Goal: Communication & Community: Answer question/provide support

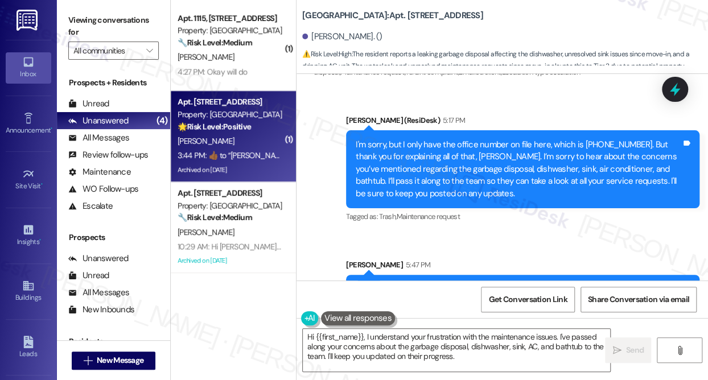
scroll to position [8510, 0]
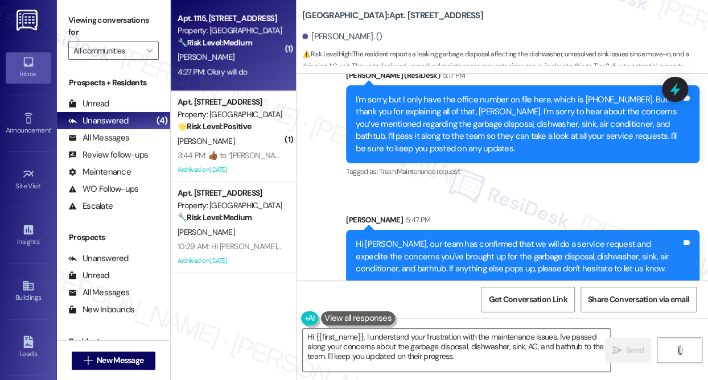
click at [241, 56] on div "[PERSON_NAME]" at bounding box center [230, 57] width 108 height 14
type textarea "Fetching suggested responses. Please feel free to read through the conversation…"
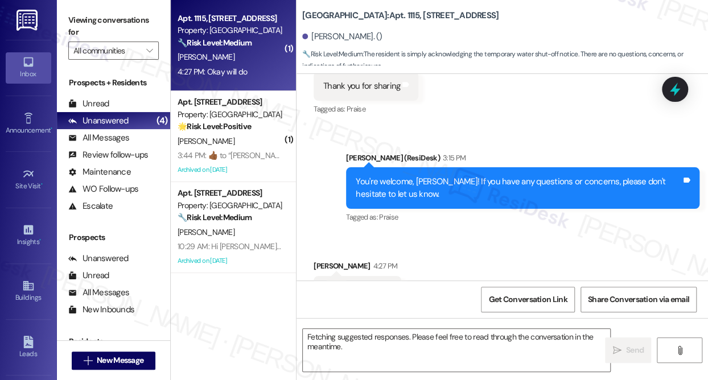
scroll to position [17922, 0]
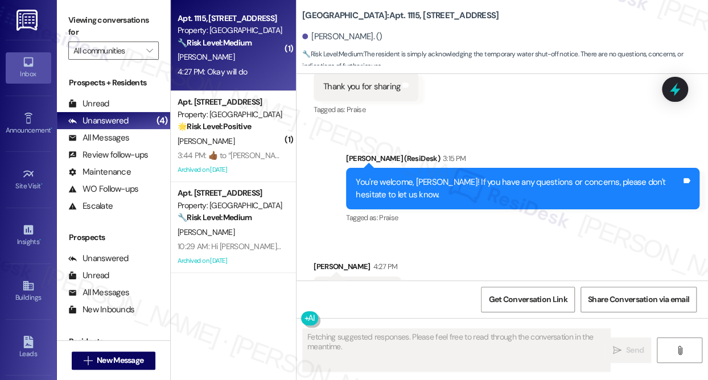
click at [407, 176] on div "You're welcome, [PERSON_NAME]! If you have any questions or concerns, please do…" at bounding box center [519, 188] width 326 height 24
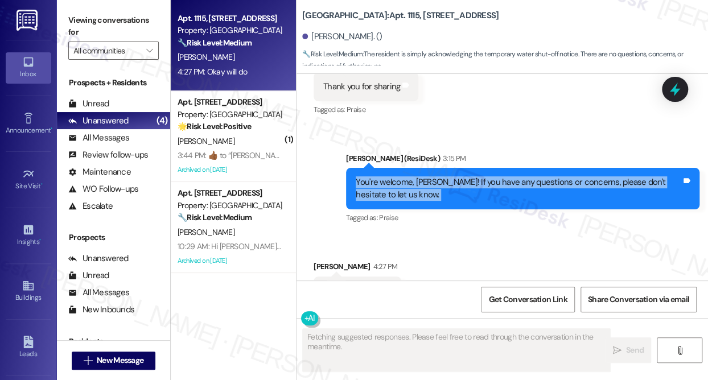
click at [407, 176] on div "You're welcome, [PERSON_NAME]! If you have any questions or concerns, please do…" at bounding box center [519, 188] width 326 height 24
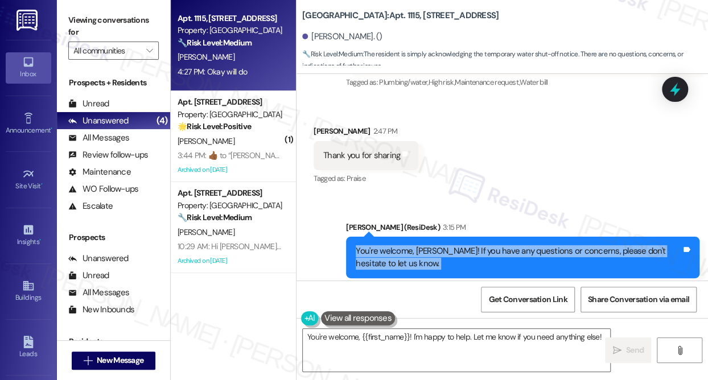
scroll to position [17923, 0]
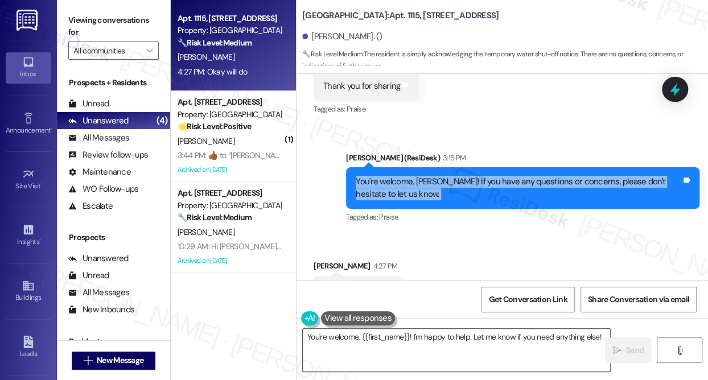
click at [410, 335] on textarea "You're welcome, {{first_name}}! I'm happy to help. Let me know if you need anyt…" at bounding box center [456, 350] width 307 height 43
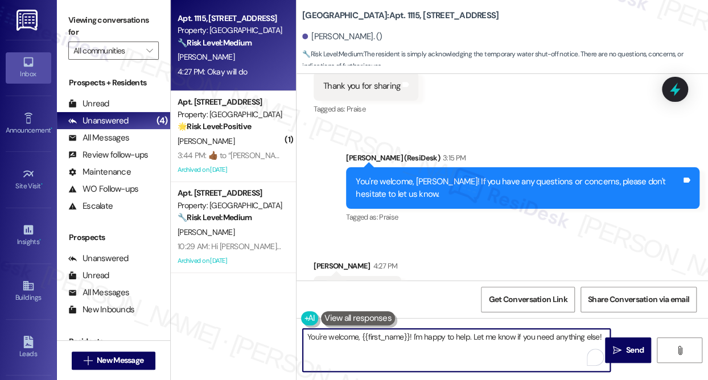
click at [410, 335] on textarea "You're welcome, {{first_name}}! I'm happy to help. Let me know if you need anyt…" at bounding box center [456, 350] width 307 height 43
click at [492, 335] on textarea "You're welcome, {{first_name}}! I'm happy to help. Let me know if you need anyt…" at bounding box center [456, 350] width 307 height 43
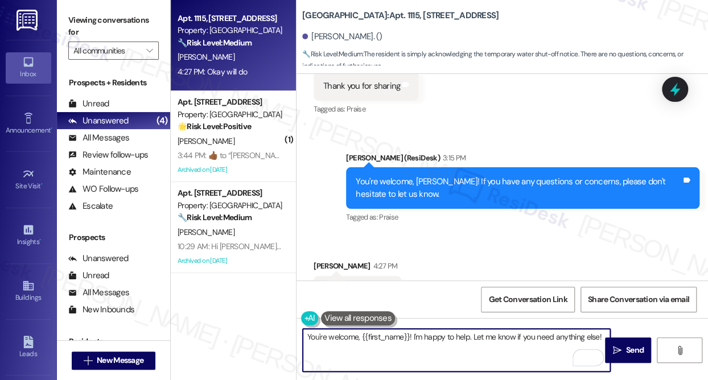
drag, startPoint x: 492, startPoint y: 335, endPoint x: 484, endPoint y: 336, distance: 8.2
click at [492, 335] on textarea "You're welcome, {{first_name}}! I'm happy to help. Let me know if you need anyt…" at bounding box center [456, 350] width 307 height 43
type textarea "Thank you, [PERSON_NAME]! Have a lovely evening! 😊"
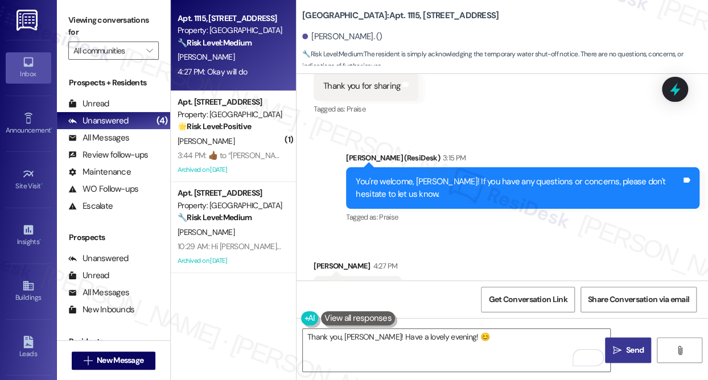
click at [627, 353] on span "Send" at bounding box center [635, 350] width 18 height 12
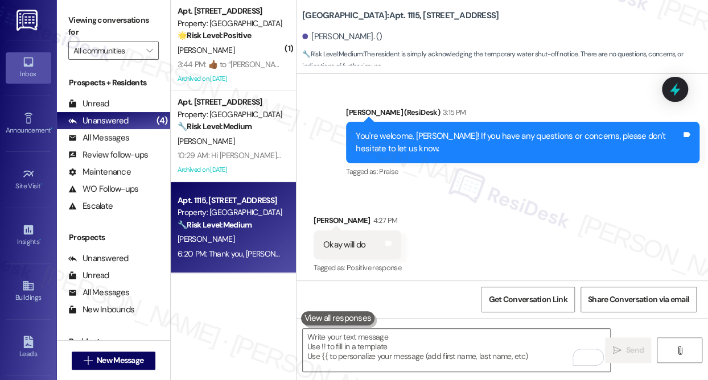
scroll to position [18002, 0]
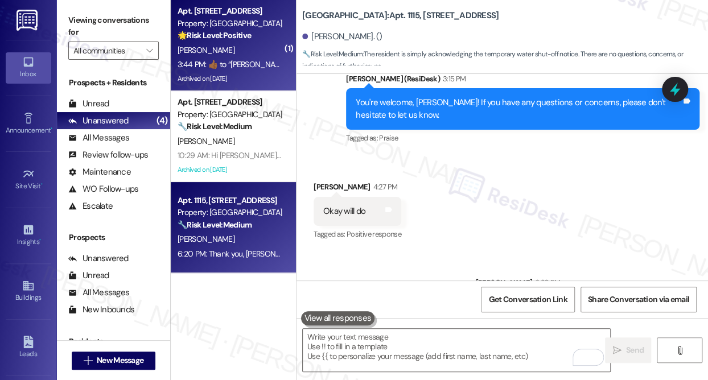
click at [213, 54] on span "[PERSON_NAME]" at bounding box center [206, 50] width 57 height 10
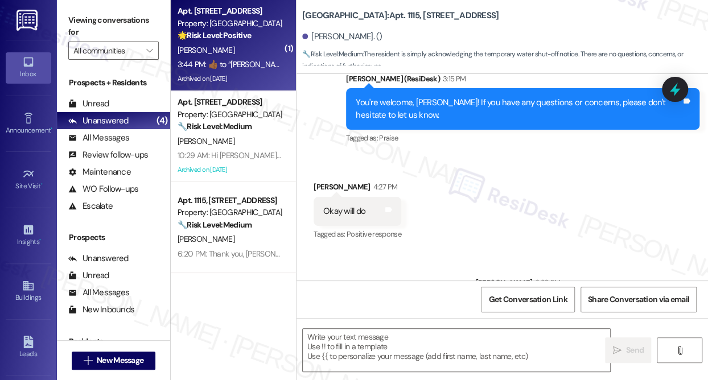
type textarea "Fetching suggested responses. Please feel free to read through the conversation…"
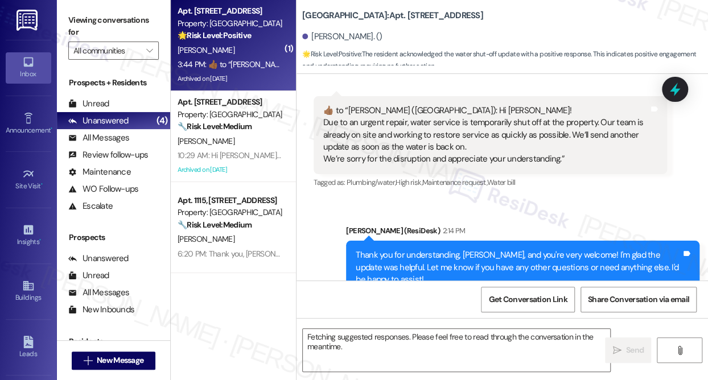
scroll to position [18333, 0]
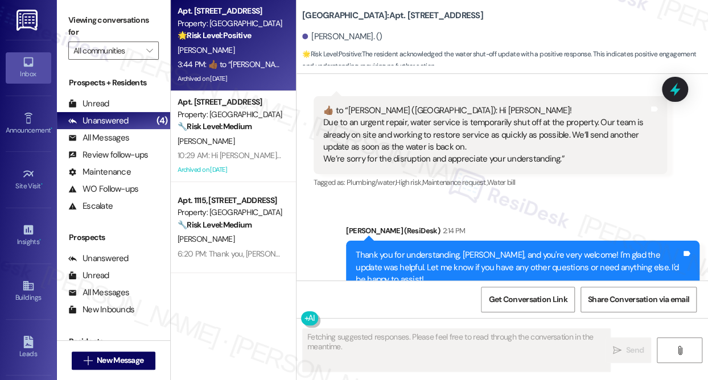
click at [405, 249] on div "Thank you for understanding, [PERSON_NAME], and you're very welcome! I'm glad t…" at bounding box center [519, 267] width 326 height 36
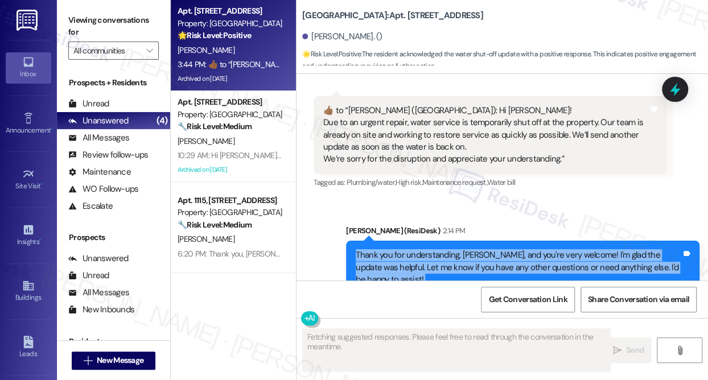
click at [405, 249] on div "Thank you for understanding, [PERSON_NAME], and you're very welcome! I'm glad t…" at bounding box center [519, 267] width 326 height 36
click at [416, 249] on div "Thank you for understanding, [PERSON_NAME], and you're very welcome! I'm glad t…" at bounding box center [519, 267] width 326 height 36
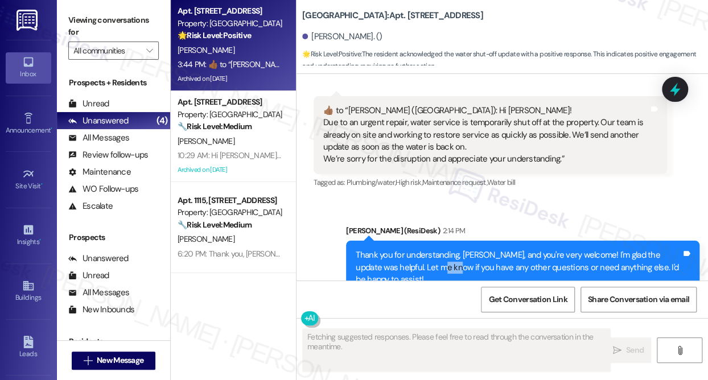
click at [416, 249] on div "Thank you for understanding, [PERSON_NAME], and you're very welcome! I'm glad t…" at bounding box center [519, 267] width 326 height 36
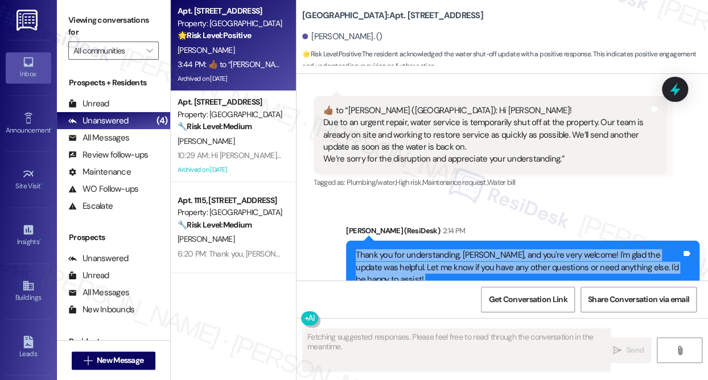
click at [416, 249] on div "Thank you for understanding, [PERSON_NAME], and you're very welcome! I'm glad t…" at bounding box center [519, 267] width 326 height 36
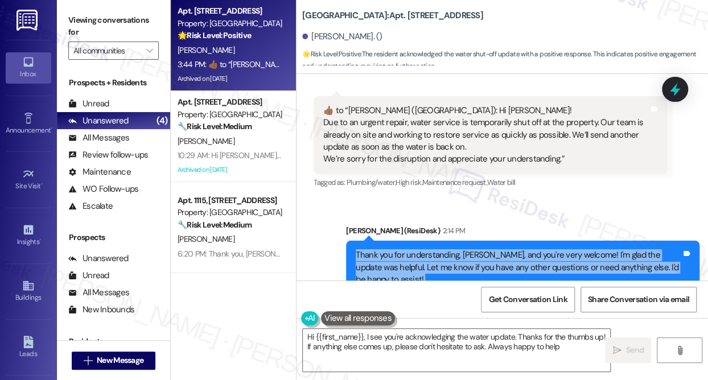
type textarea "Hi {{first_name}}, I see you're acknowledging the water update. Thanks for the …"
click at [483, 249] on div "Thank you for understanding, [PERSON_NAME], and you're very welcome! I'm glad t…" at bounding box center [519, 267] width 326 height 36
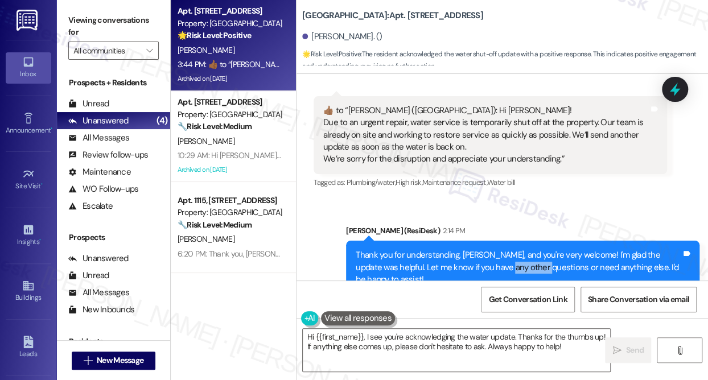
click at [483, 249] on div "Thank you for understanding, [PERSON_NAME], and you're very welcome! I'm glad t…" at bounding box center [519, 267] width 326 height 36
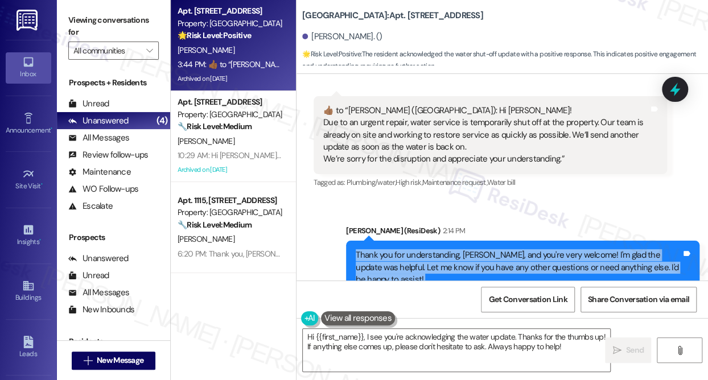
click at [483, 249] on div "Thank you for understanding, [PERSON_NAME], and you're very welcome! I'm glad t…" at bounding box center [519, 267] width 326 height 36
